Goal: Browse casually: Explore the website without a specific task or goal

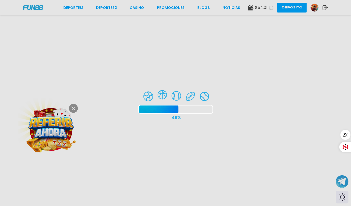
click at [76, 107] on div at bounding box center [175, 103] width 351 height 206
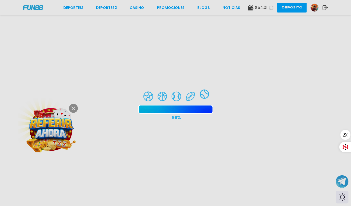
click at [71, 6] on div at bounding box center [175, 103] width 351 height 206
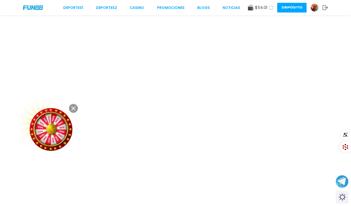
click at [71, 6] on link "Deportes 1" at bounding box center [73, 7] width 20 height 5
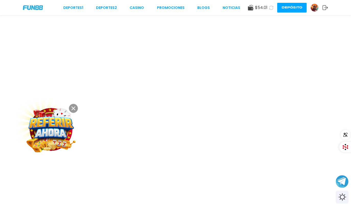
click at [71, 6] on link "Deportes 1" at bounding box center [73, 7] width 20 height 5
click at [72, 108] on icon at bounding box center [73, 108] width 4 height 4
